Goal: Book appointment/travel/reservation

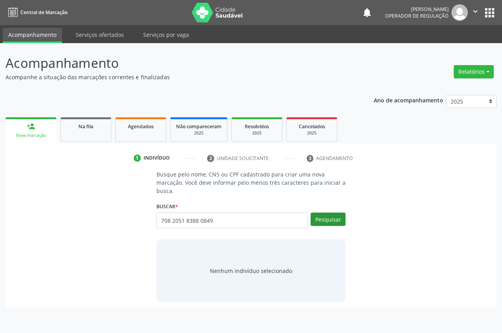
type input "708 2051 8388 0849"
click at [322, 221] on button "Pesquisar" at bounding box center [328, 219] width 35 height 13
type input "708 2051 8388 0849"
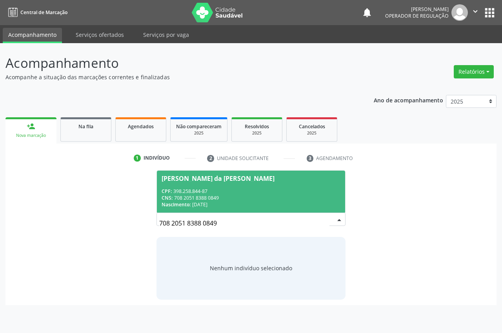
click at [313, 193] on div "CPF: 398.258.844-87" at bounding box center [251, 191] width 179 height 7
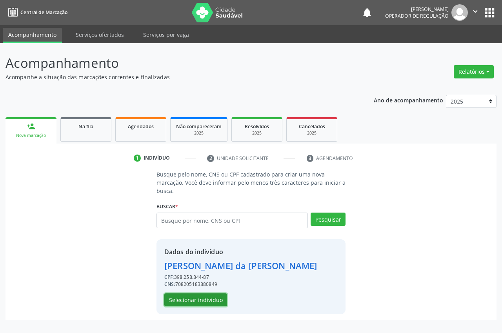
click at [208, 298] on button "Selecionar indivíduo" at bounding box center [195, 300] width 63 height 13
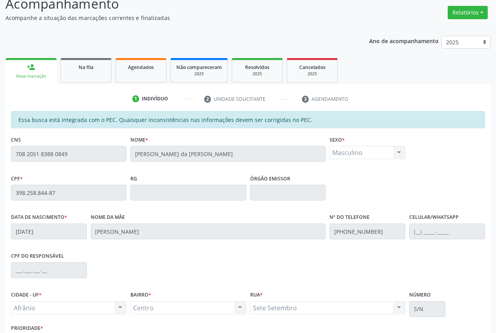
scroll to position [115, 0]
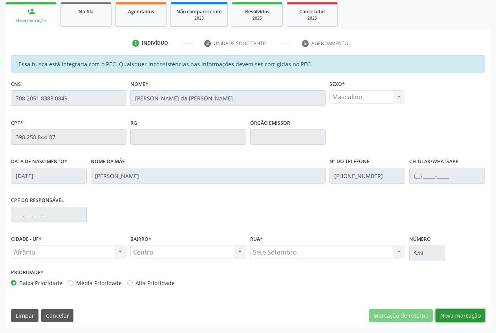
click at [452, 314] on button "Nova marcação" at bounding box center [459, 315] width 49 height 13
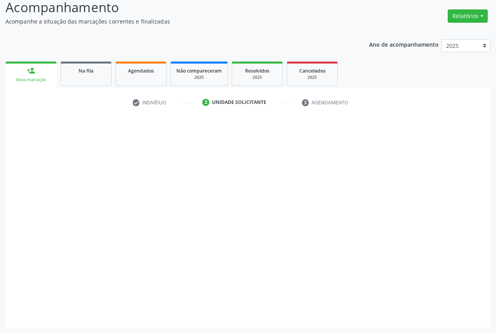
scroll to position [56, 0]
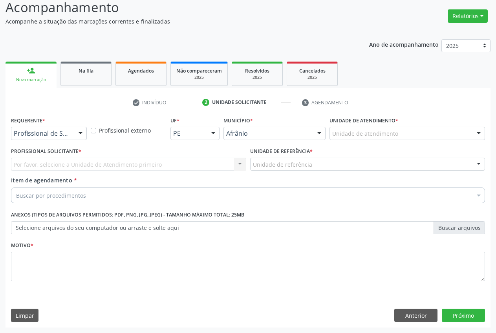
click at [390, 143] on div "Unidade de atendimento * Unidade de atendimento Academia da Saude de Afranio Ac…" at bounding box center [406, 130] width 159 height 31
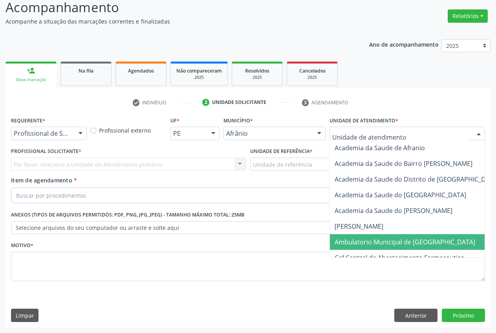
click at [378, 238] on span "Ambulatorio Municipal de [GEOGRAPHIC_DATA]" at bounding box center [404, 242] width 141 height 9
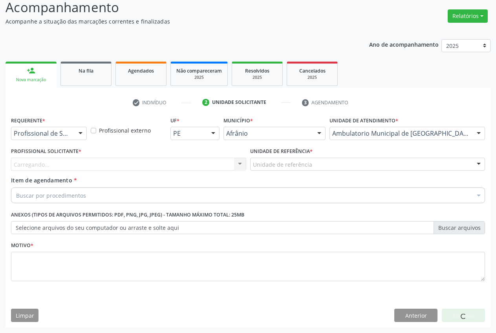
click at [316, 164] on div "Unidade de referência" at bounding box center [367, 164] width 235 height 13
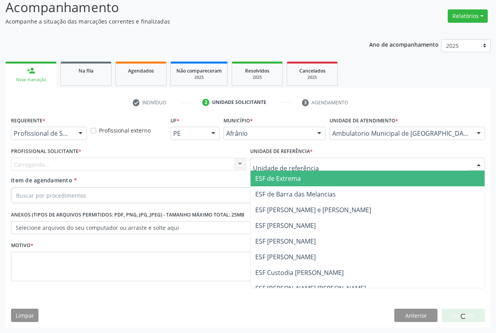
click at [317, 182] on span "ESF de Extrema" at bounding box center [367, 179] width 234 height 16
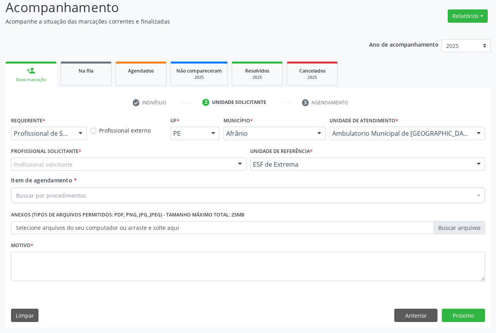
click at [231, 162] on div "Profissional solicitante" at bounding box center [128, 164] width 235 height 13
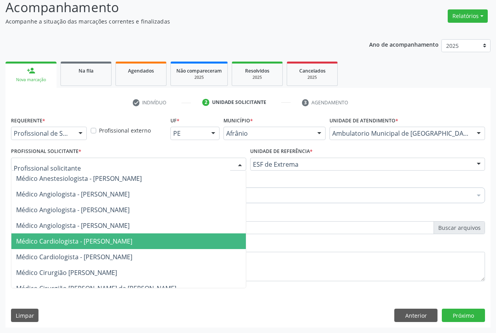
click at [128, 241] on span "Médico Cardiologista - [PERSON_NAME]" at bounding box center [74, 241] width 116 height 9
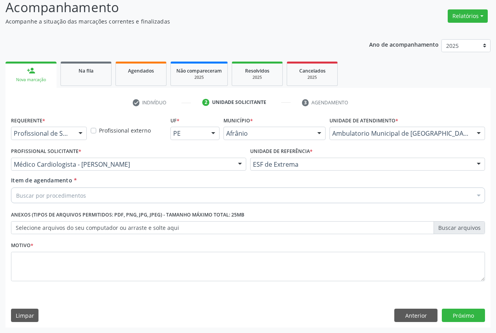
click at [108, 197] on div "Buscar por procedimentos" at bounding box center [248, 196] width 474 height 16
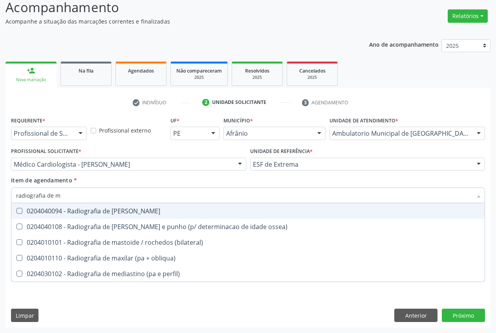
type input "radiografia de ma"
click at [104, 213] on div "0204040094 - Radiografia de [PERSON_NAME]" at bounding box center [248, 211] width 464 height 6
checkbox mao "true"
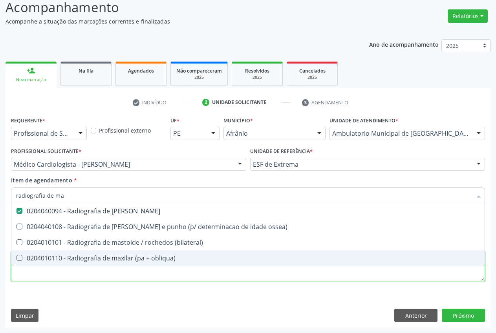
click at [93, 276] on div "Requerente * Profissional de Saúde Profissional de Saúde Paciente Nenhum result…" at bounding box center [248, 204] width 474 height 178
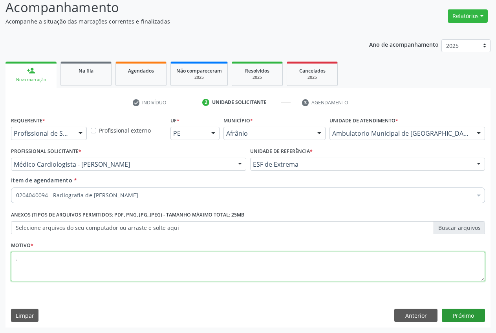
type textarea "."
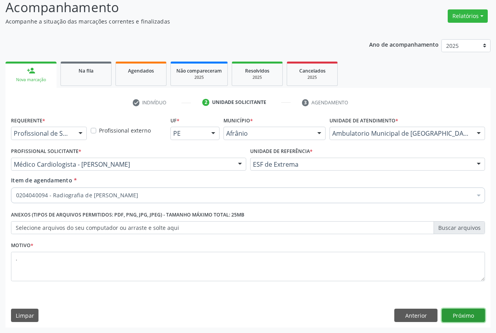
click at [469, 318] on button "Próximo" at bounding box center [463, 315] width 43 height 13
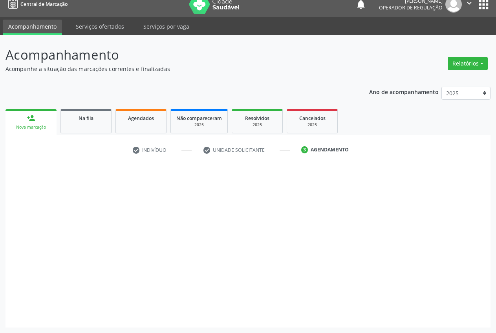
scroll to position [8, 0]
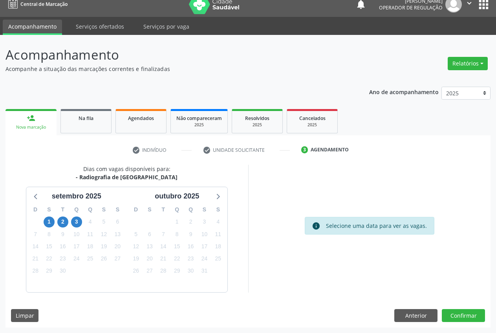
click at [39, 117] on link "person_add Nova marcação" at bounding box center [30, 122] width 51 height 26
click at [29, 117] on div "person_add" at bounding box center [31, 118] width 9 height 9
click at [32, 124] on link "person_add Nova marcação" at bounding box center [30, 122] width 51 height 26
click at [401, 311] on button "Anterior" at bounding box center [415, 315] width 43 height 13
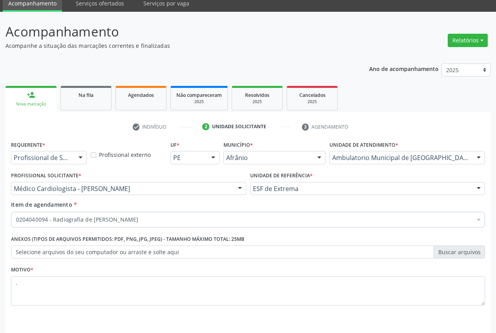
scroll to position [56, 0]
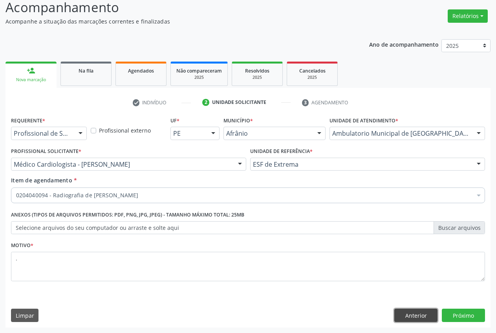
click at [426, 318] on button "Anterior" at bounding box center [415, 315] width 43 height 13
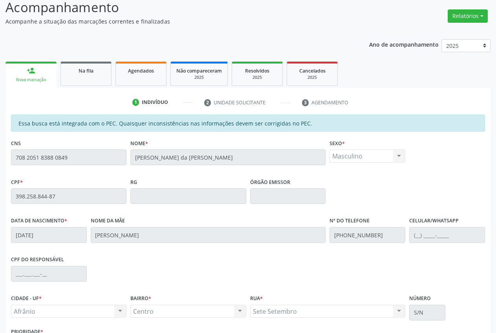
click at [46, 72] on link "person_add Nova marcação" at bounding box center [30, 75] width 51 height 26
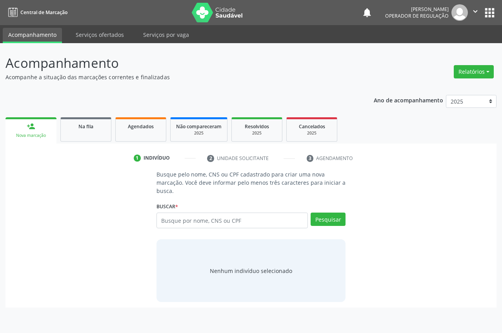
click at [192, 221] on input "text" at bounding box center [233, 221] width 152 height 16
type input "70820514746945"
click at [331, 223] on button "Pesquisar" at bounding box center [328, 219] width 35 height 13
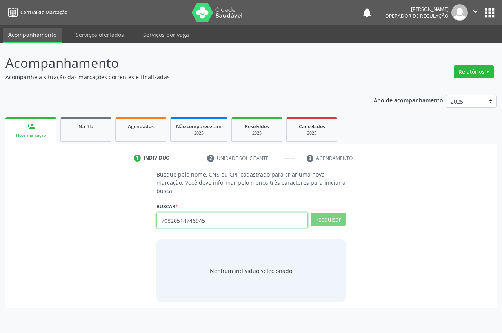
drag, startPoint x: 165, startPoint y: 223, endPoint x: 88, endPoint y: 219, distance: 77.5
click at [108, 223] on div "Busque pelo nome, CNS ou CPF cadastrado para criar uma nova marcação. Você deve…" at bounding box center [251, 236] width 481 height 132
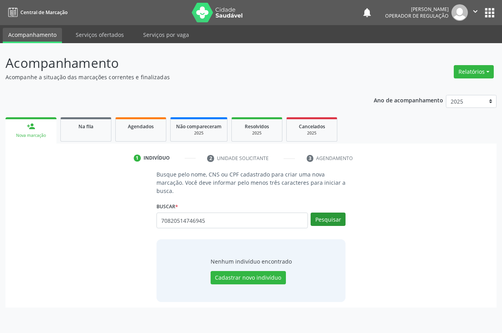
type input "70820514746945"
click at [322, 219] on button "Pesquisar" at bounding box center [328, 219] width 35 height 13
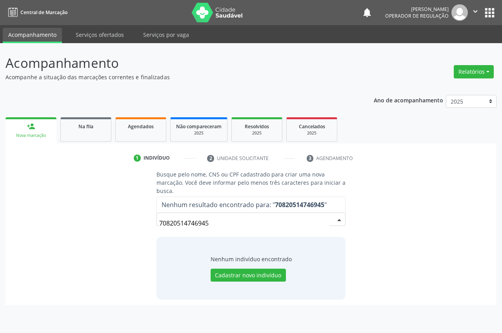
drag, startPoint x: 326, startPoint y: 203, endPoint x: 260, endPoint y: 211, distance: 66.4
click at [270, 207] on span "Nenhum resultado encontrado para: " 70820514746945 "" at bounding box center [244, 205] width 165 height 9
drag, startPoint x: 196, startPoint y: 225, endPoint x: 134, endPoint y: 225, distance: 62.0
click at [134, 225] on div "Busque pelo nome, CNS ou CPF cadastrado para criar uma nova marcação. Você deve…" at bounding box center [251, 234] width 481 height 129
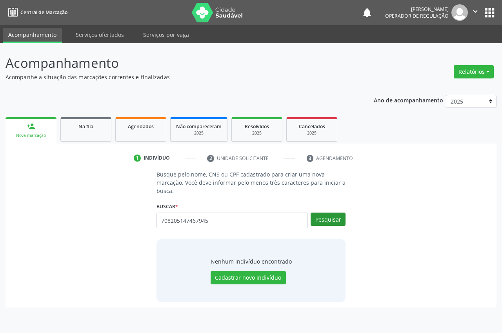
type input "708205147467945"
click at [336, 218] on button "Pesquisar" at bounding box center [328, 219] width 35 height 13
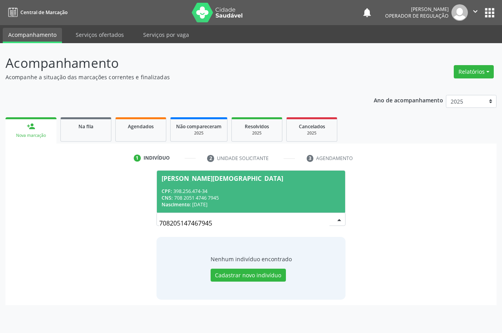
click at [220, 189] on div "CPF: 398.256.474-34" at bounding box center [251, 191] width 179 height 7
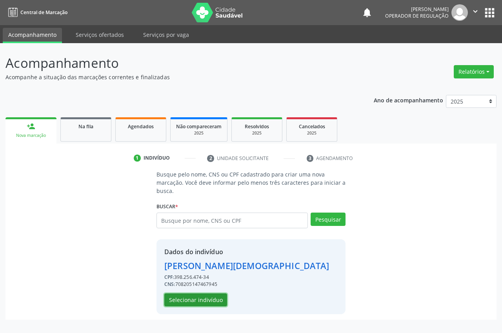
click at [190, 303] on button "Selecionar indivíduo" at bounding box center [195, 300] width 63 height 13
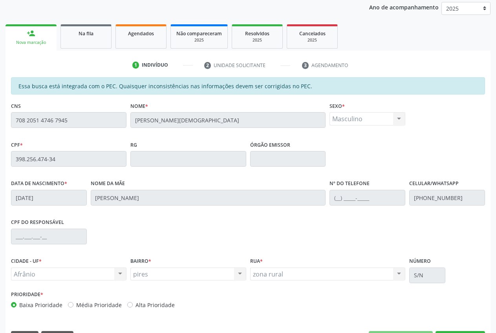
scroll to position [115, 0]
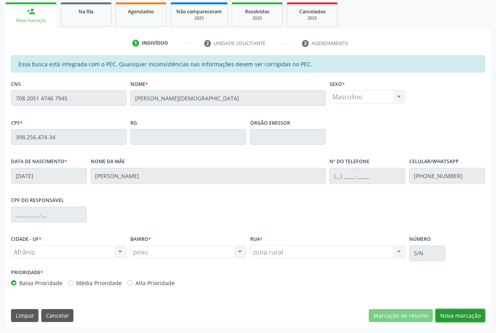
click at [457, 316] on button "Nova marcação" at bounding box center [459, 315] width 49 height 13
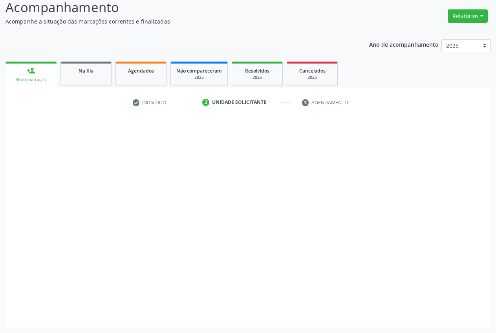
scroll to position [56, 0]
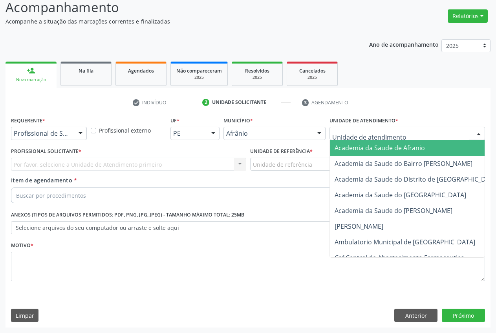
click at [452, 133] on div at bounding box center [406, 133] width 155 height 13
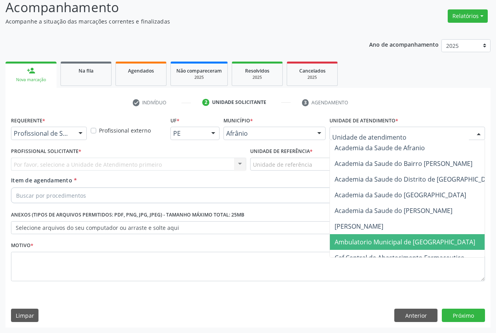
click at [390, 237] on span "Ambulatorio Municipal de [GEOGRAPHIC_DATA]" at bounding box center [426, 242] width 192 height 16
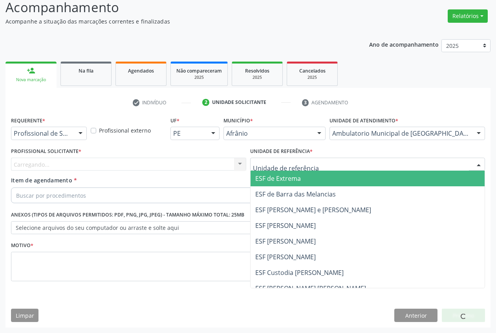
click at [320, 160] on div at bounding box center [367, 164] width 235 height 13
drag, startPoint x: 312, startPoint y: 184, endPoint x: 282, endPoint y: 179, distance: 30.1
click at [311, 184] on span "ESF de Extrema" at bounding box center [367, 179] width 234 height 16
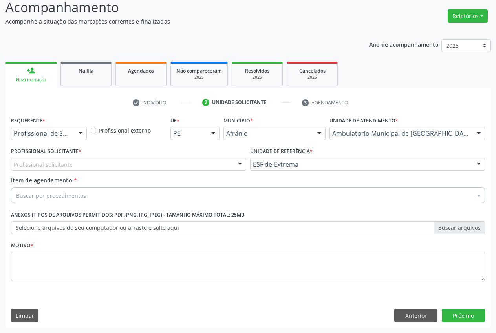
click at [232, 163] on div "Profissional solicitante Médico Anestesiologista - [PERSON_NAME] Angiologista -…" at bounding box center [128, 164] width 235 height 13
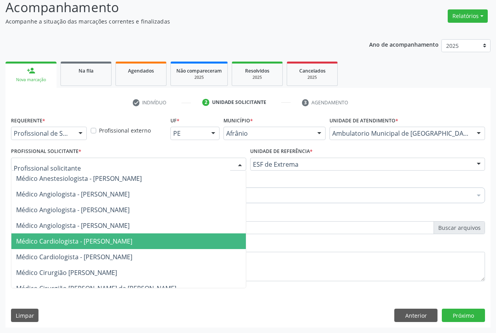
click at [72, 242] on span "Médico Cardiologista - [PERSON_NAME]" at bounding box center [74, 241] width 116 height 9
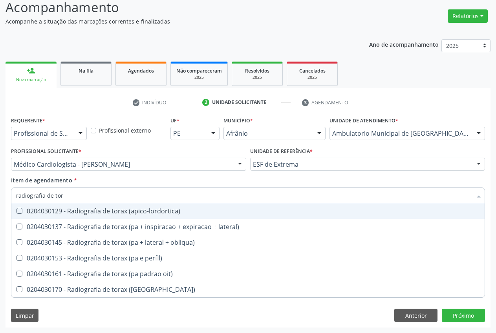
type input "radiografia de tora"
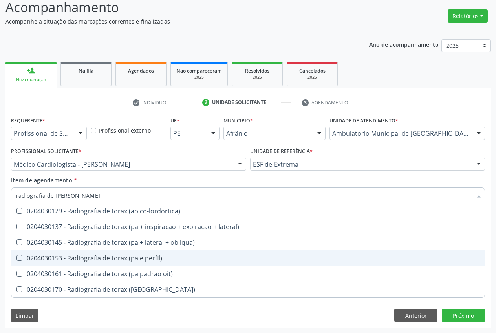
click at [55, 259] on div "0204030153 - Radiografia de torax (pa e perfil)" at bounding box center [248, 258] width 464 height 6
checkbox perfil\) "true"
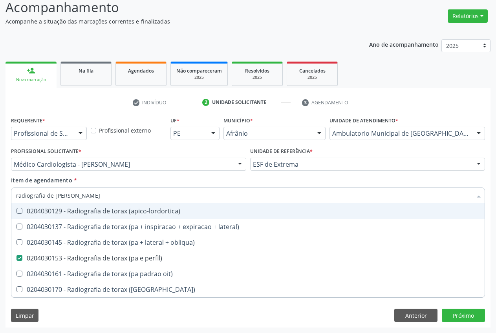
click at [105, 176] on div "Item de agendamento * radiografia de tora Desfazer seleção 0204030129 - Radiogr…" at bounding box center [248, 188] width 474 height 25
click at [104, 181] on div "Item de agendamento * radiografia de tora Desfazer seleção 0204030129 - Radiogr…" at bounding box center [248, 188] width 474 height 25
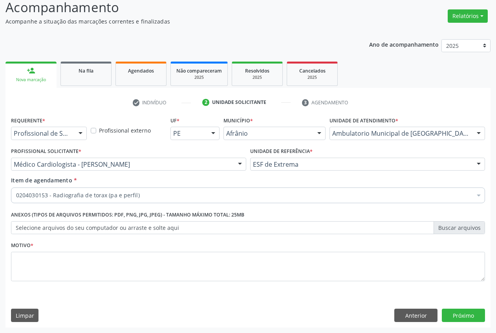
click at [85, 259] on div "Requerente * Profissional de Saúde Profissional de Saúde Paciente Nenhum result…" at bounding box center [248, 204] width 474 height 178
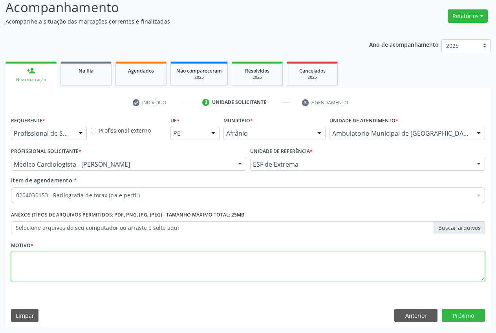
click at [260, 260] on textarea at bounding box center [248, 267] width 474 height 30
type textarea ";"
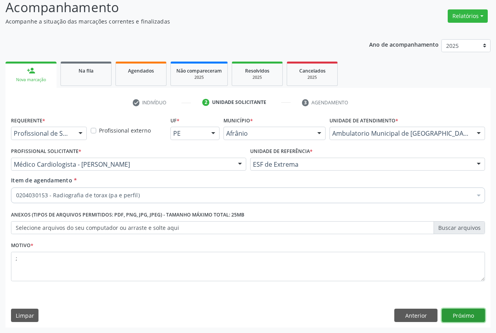
click at [451, 316] on button "Próximo" at bounding box center [463, 315] width 43 height 13
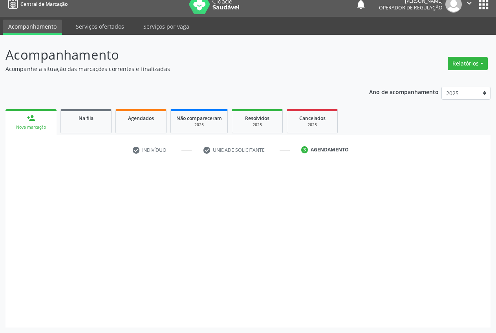
scroll to position [8, 0]
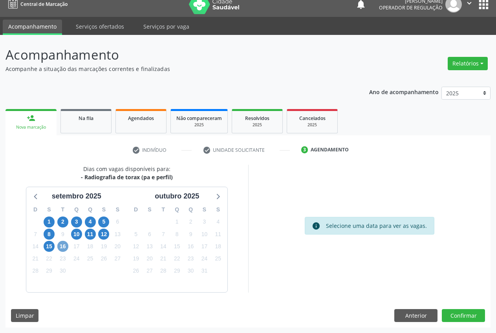
click at [63, 246] on span "16" at bounding box center [62, 246] width 11 height 11
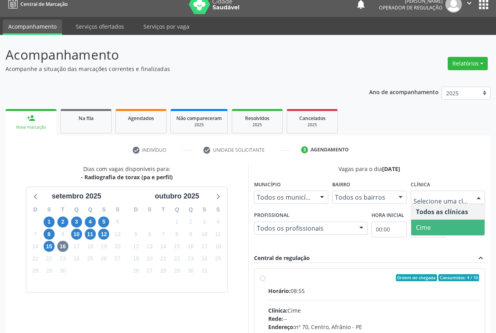
click at [456, 223] on span "Cime" at bounding box center [448, 228] width 74 height 16
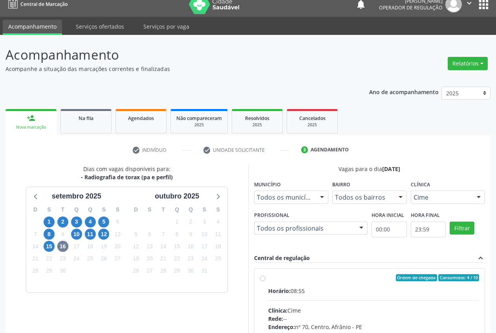
click at [274, 276] on div "Ordem de chegada Consumidos: 4 / 10" at bounding box center [373, 277] width 211 height 7
click at [265, 276] on input "Ordem de chegada Consumidos: 4 / 10 Horário: 08:55 Clínica: Cime Rede: -- Ender…" at bounding box center [262, 277] width 5 height 7
radio input "true"
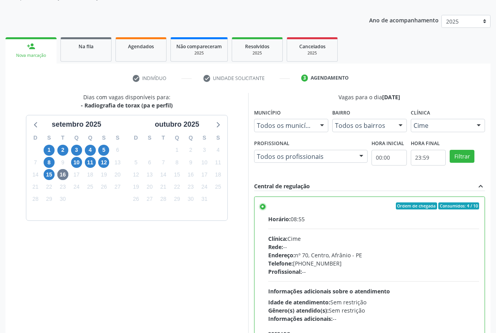
scroll to position [136, 0]
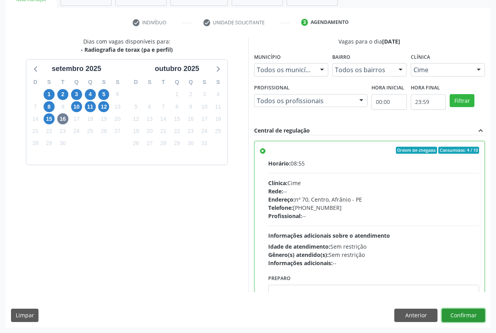
click at [480, 320] on button "Confirmar" at bounding box center [463, 315] width 43 height 13
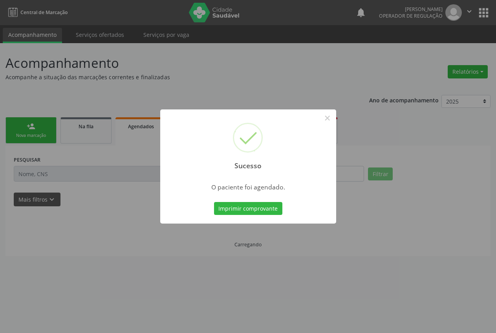
scroll to position [0, 0]
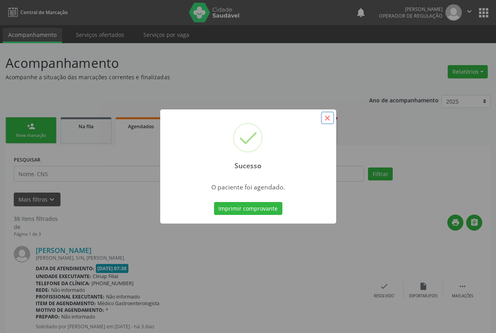
click at [327, 122] on button "×" at bounding box center [327, 117] width 13 height 13
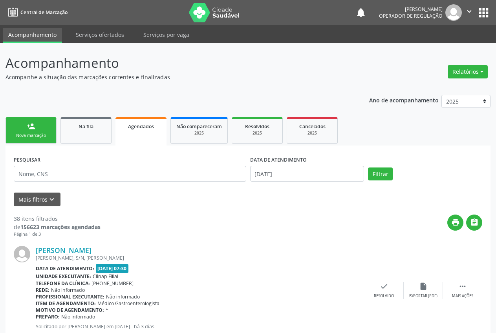
click at [21, 133] on div "Nova marcação" at bounding box center [30, 136] width 39 height 6
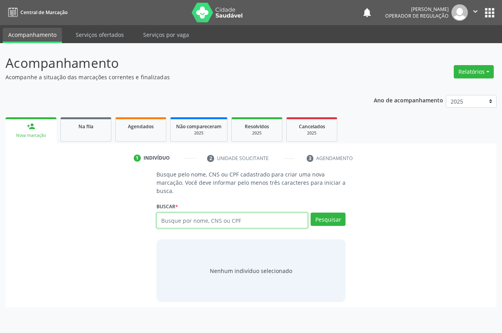
click at [175, 219] on input "text" at bounding box center [233, 221] width 152 height 16
type input "700008618486307"
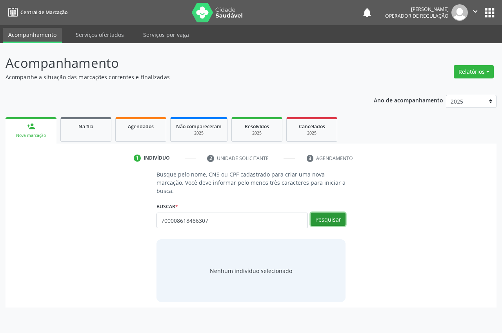
click at [326, 222] on button "Pesquisar" at bounding box center [328, 219] width 35 height 13
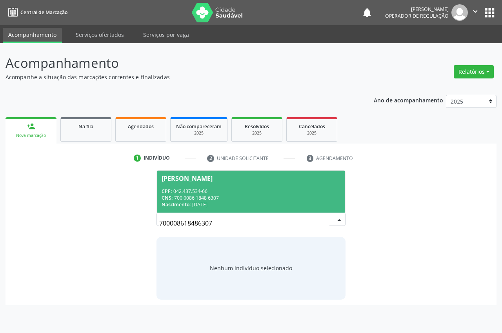
click at [309, 201] on div "CNS: 700 0086 1848 6307" at bounding box center [251, 198] width 179 height 7
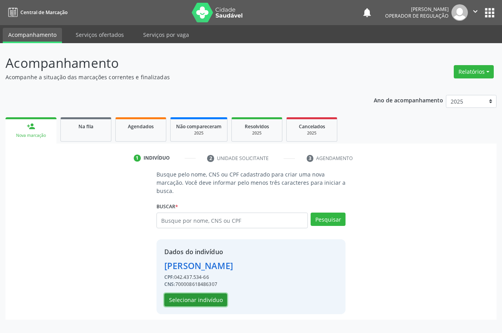
click at [199, 305] on button "Selecionar indivíduo" at bounding box center [195, 300] width 63 height 13
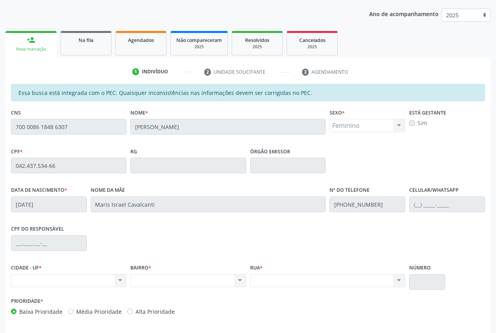
scroll to position [115, 0]
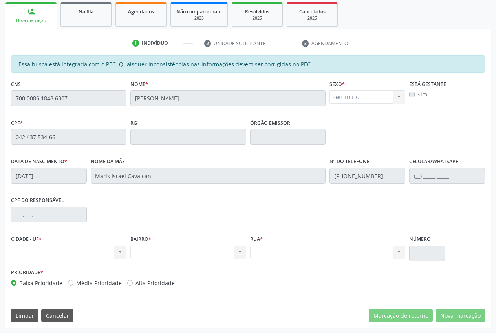
drag, startPoint x: 77, startPoint y: 98, endPoint x: 9, endPoint y: 102, distance: 67.6
click at [10, 102] on div "CNS 700 0086 1848 6307" at bounding box center [68, 97] width 119 height 39
click at [42, 12] on link "person_add Nova marcação" at bounding box center [30, 15] width 51 height 26
click at [32, 13] on div "person_add" at bounding box center [31, 11] width 9 height 9
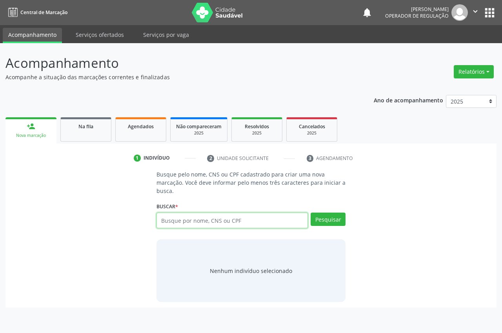
paste input "700 0086 1848 6307"
type input "700 0086 1848 6307"
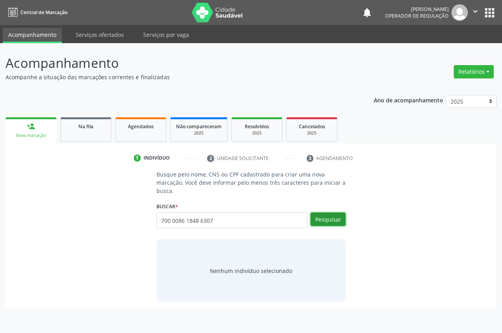
drag, startPoint x: 238, startPoint y: 219, endPoint x: 324, endPoint y: 217, distance: 86.4
click at [324, 217] on button "Pesquisar" at bounding box center [328, 219] width 35 height 13
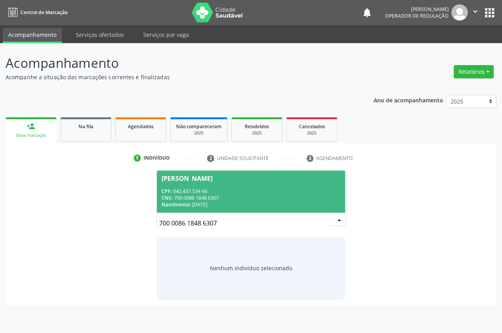
click at [265, 185] on span "Ana Lúcia de Lima Cavalcanti CPF: 042.437.534-66 CNS: 700 0086 1848 6307 Nascim…" at bounding box center [251, 192] width 188 height 42
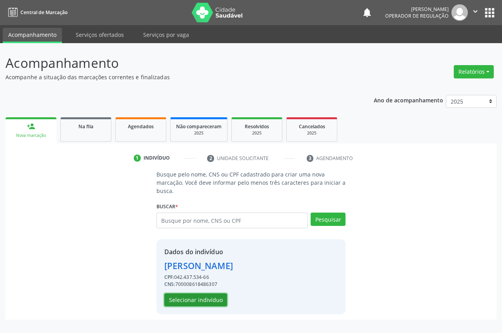
click at [215, 300] on button "Selecionar indivíduo" at bounding box center [195, 300] width 63 height 13
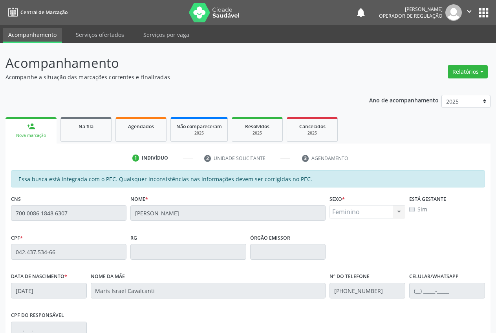
scroll to position [115, 0]
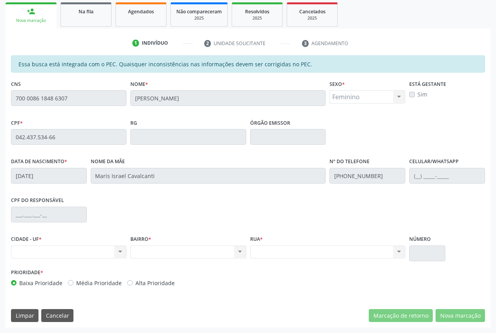
click at [32, 15] on div "person_add" at bounding box center [31, 11] width 9 height 9
click at [51, 11] on link "person_add Nova marcação" at bounding box center [30, 15] width 51 height 26
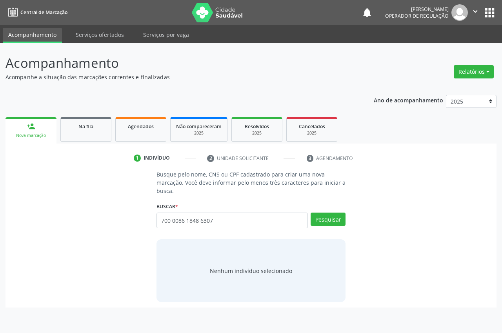
type input "700 0086 1848 6307"
click at [347, 217] on div "Busque pelo nome, CNS ou CPF cadastrado para criar uma nova marcação. Você deve…" at bounding box center [251, 236] width 200 height 132
click at [337, 219] on button "Pesquisar" at bounding box center [328, 219] width 35 height 13
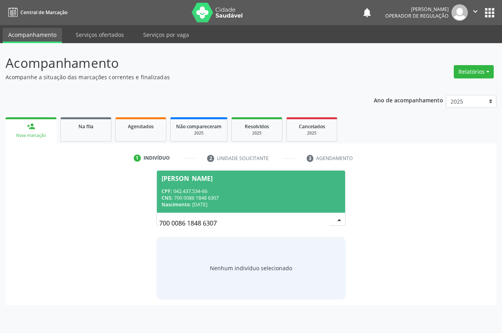
click at [284, 203] on div "Nascimento: 18/01/1975" at bounding box center [251, 204] width 179 height 7
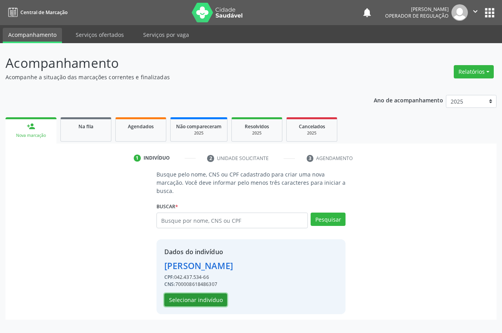
click at [214, 301] on button "Selecionar indivíduo" at bounding box center [195, 300] width 63 height 13
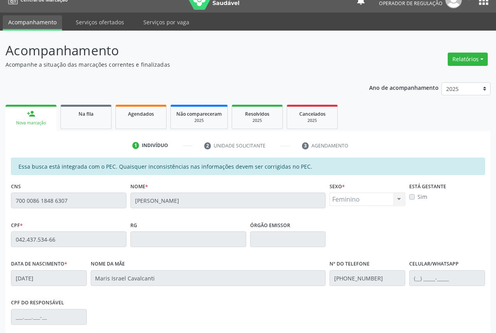
scroll to position [115, 0]
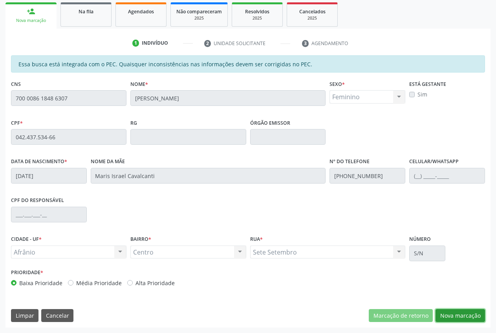
click at [466, 314] on button "Nova marcação" at bounding box center [459, 315] width 49 height 13
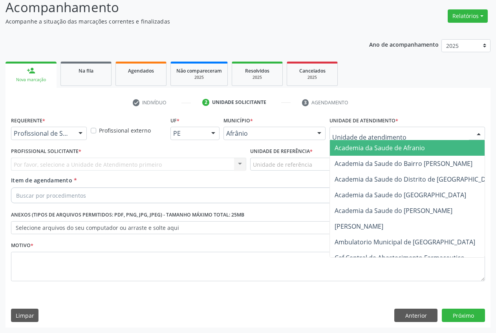
drag, startPoint x: 369, startPoint y: 135, endPoint x: 367, endPoint y: 147, distance: 12.0
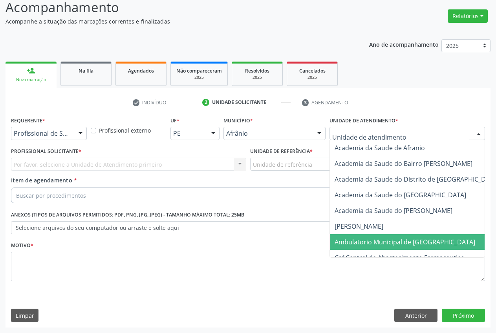
click at [362, 234] on span "Ambulatorio Municipal de [GEOGRAPHIC_DATA]" at bounding box center [426, 242] width 192 height 16
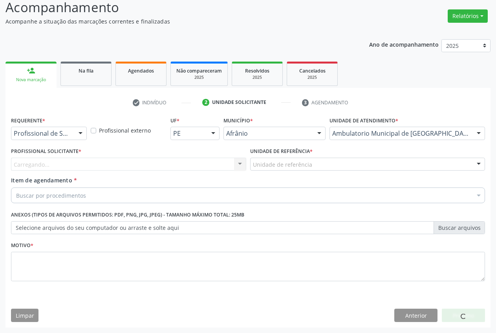
click at [321, 167] on div "Unidade de referência" at bounding box center [367, 164] width 235 height 13
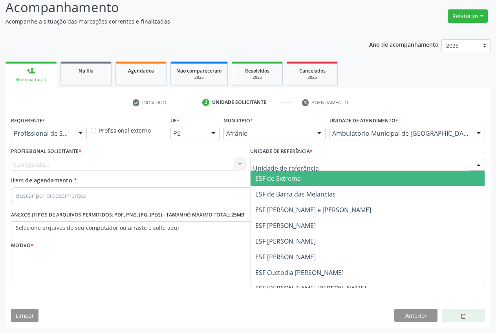
click at [325, 184] on span "ESF de Extrema" at bounding box center [367, 179] width 234 height 16
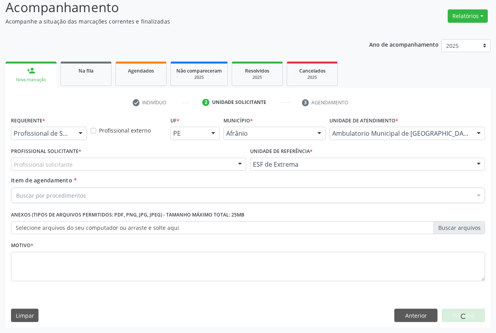
click at [234, 164] on div "Profissional solicitante Médico Anestesiologista - [PERSON_NAME] Angiologista -…" at bounding box center [128, 164] width 235 height 13
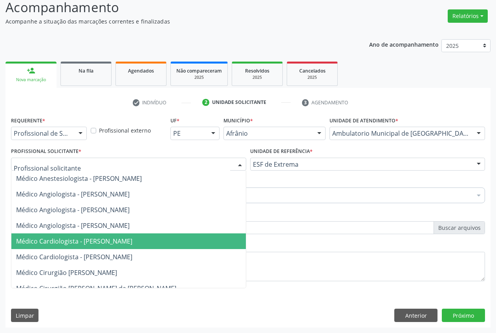
click at [93, 238] on span "Médico Cardiologista - [PERSON_NAME]" at bounding box center [74, 241] width 116 height 9
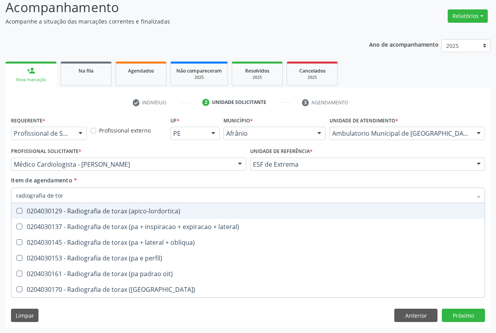
type input "radiografia de tora"
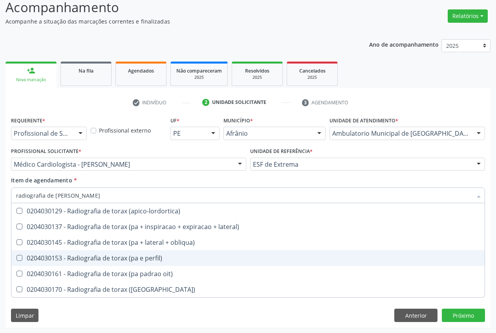
click at [80, 259] on div "0204030153 - Radiografia de torax (pa e perfil)" at bounding box center [248, 258] width 464 height 6
checkbox perfil\) "true"
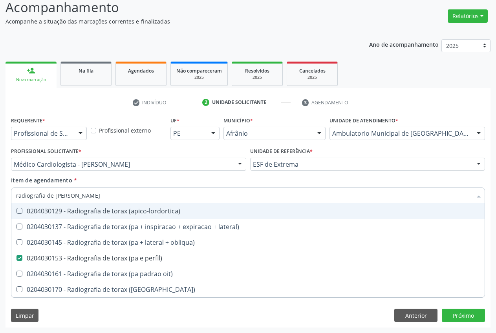
click at [84, 177] on div "Item de agendamento * radiografia de tora Desfazer seleção 0204030129 - Radiogr…" at bounding box center [248, 188] width 474 height 25
click at [49, 323] on div "Requerente * Profissional de Saúde Profissional de Saúde Paciente Nenhum result…" at bounding box center [247, 221] width 485 height 213
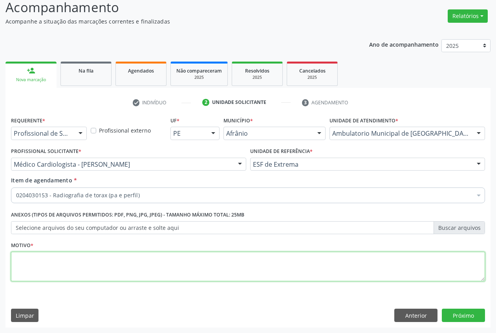
click at [67, 259] on textarea at bounding box center [248, 267] width 474 height 30
type textarea "."
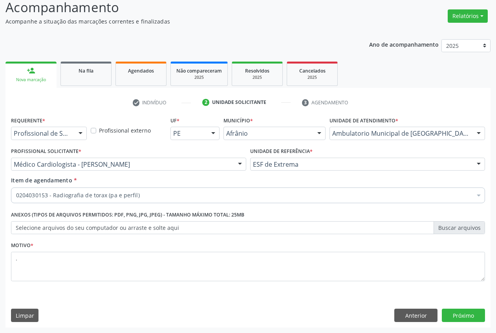
click at [464, 327] on div "Requerente * Profissional de Saúde Profissional de Saúde Paciente Nenhum result…" at bounding box center [247, 221] width 485 height 213
click at [464, 322] on div "Requerente * Profissional de Saúde Profissional de Saúde Paciente Nenhum result…" at bounding box center [247, 221] width 485 height 213
click at [465, 318] on button "Próximo" at bounding box center [463, 315] width 43 height 13
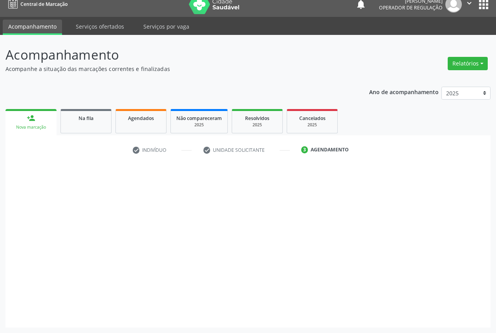
scroll to position [8, 0]
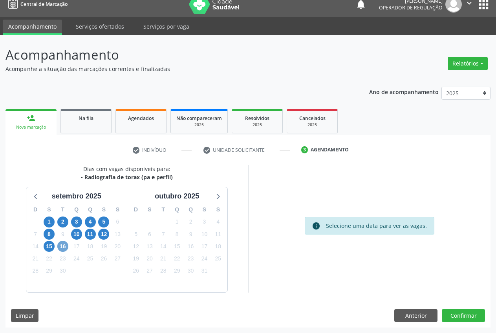
click at [62, 248] on span "16" at bounding box center [62, 246] width 11 height 11
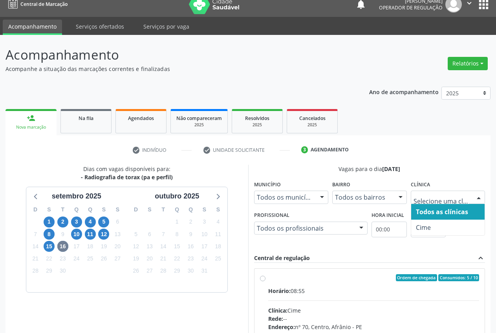
click at [481, 194] on div at bounding box center [479, 197] width 12 height 13
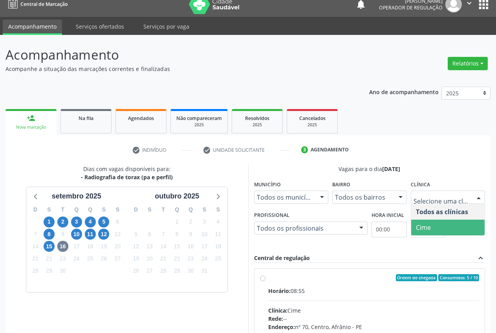
click at [449, 224] on span "Cime" at bounding box center [448, 228] width 74 height 16
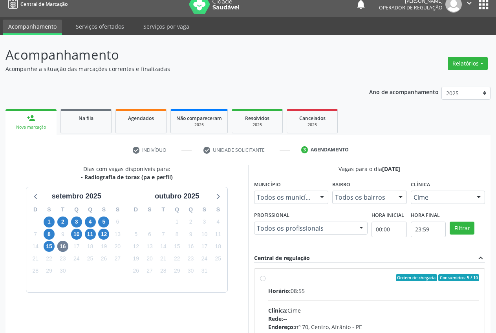
click at [274, 278] on div "Ordem de chegada Consumidos: 5 / 10" at bounding box center [373, 277] width 211 height 7
click at [265, 278] on input "Ordem de chegada Consumidos: 5 / 10 Horário: 08:55 Clínica: Cime Rede: -- Ender…" at bounding box center [262, 277] width 5 height 7
radio input "true"
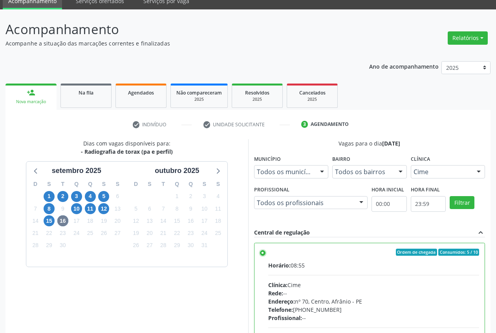
scroll to position [136, 0]
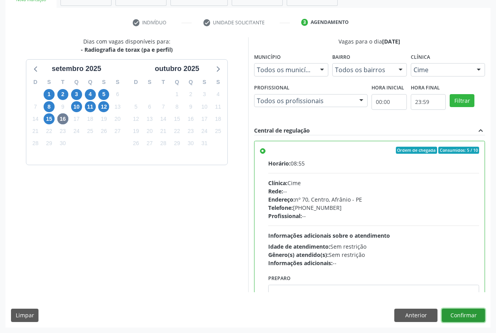
click at [468, 316] on button "Confirmar" at bounding box center [463, 315] width 43 height 13
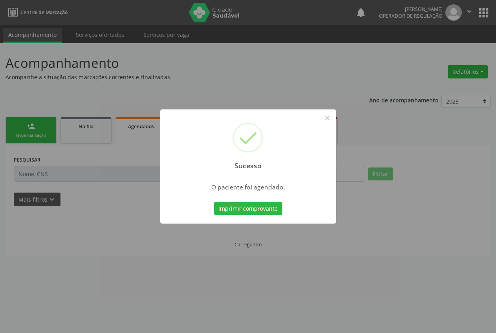
scroll to position [0, 0]
